Goal: Task Accomplishment & Management: Use online tool/utility

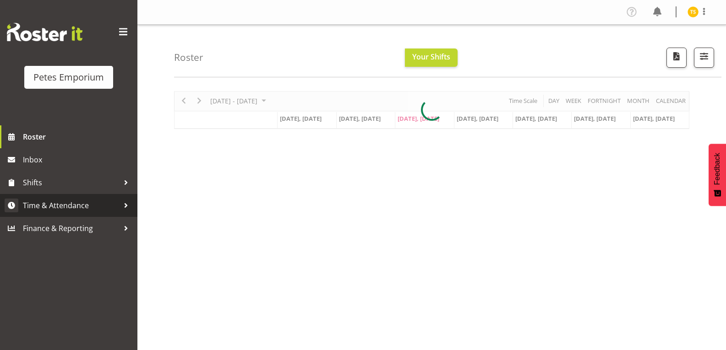
click at [61, 206] on span "Time & Attendance" at bounding box center [71, 206] width 96 height 14
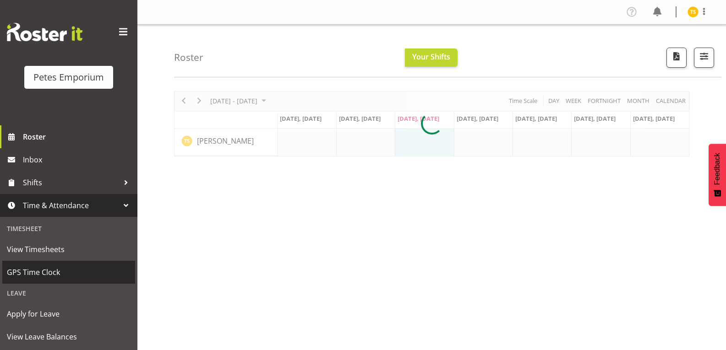
click at [31, 276] on span "GPS Time Clock" at bounding box center [69, 273] width 124 height 14
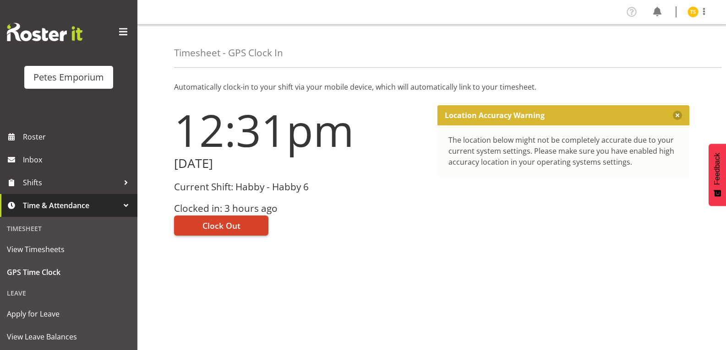
click at [194, 230] on button "Clock Out" at bounding box center [221, 226] width 94 height 20
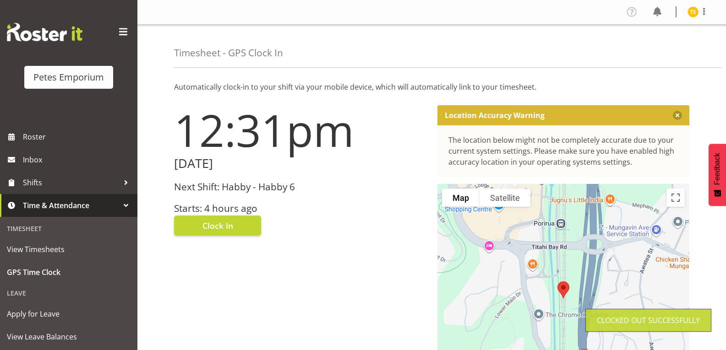
click at [690, 13] on img at bounding box center [693, 11] width 11 height 11
click at [646, 48] on link "Log Out" at bounding box center [666, 48] width 88 height 16
